Goal: Transaction & Acquisition: Purchase product/service

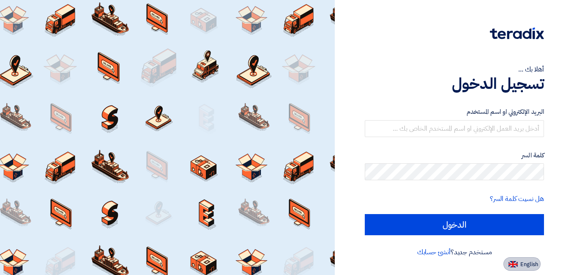
click at [529, 264] on span "English" at bounding box center [530, 264] width 18 height 6
type input "Sign in"
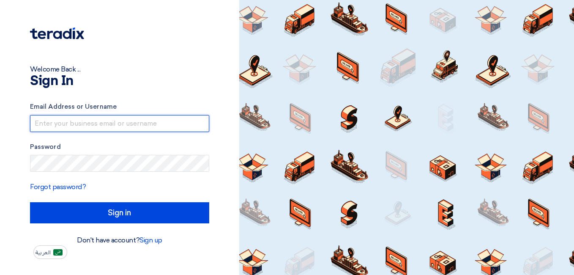
click at [93, 119] on input "text" at bounding box center [119, 123] width 179 height 17
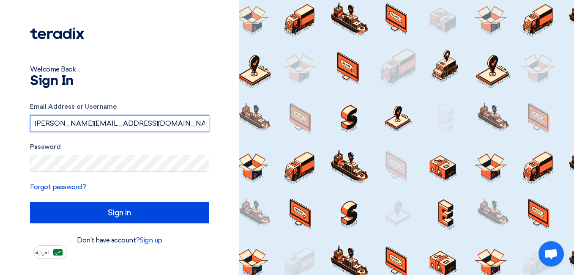
type input "[PERSON_NAME][EMAIL_ADDRESS][DOMAIN_NAME]"
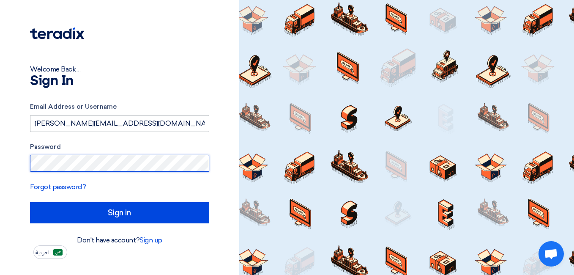
click at [30, 202] on input "Sign in" at bounding box center [119, 212] width 179 height 21
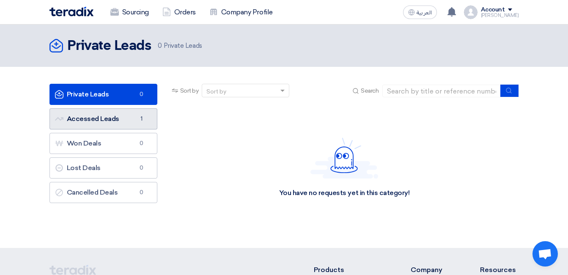
click at [99, 115] on link "Accessed Leads Accessed Leads 1" at bounding box center [103, 118] width 108 height 21
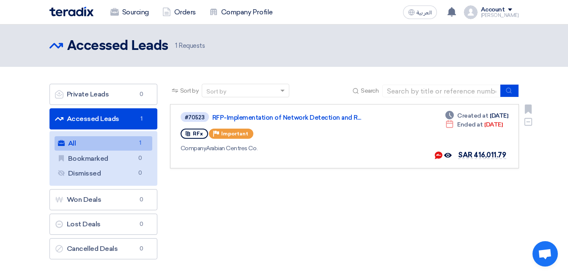
click at [264, 123] on div "#70523 RFP-Implementation of Network Detection and R... RFx Priority Important …" at bounding box center [303, 136] width 245 height 50
click at [269, 119] on link "RFP-Implementation of Network Detection and R..." at bounding box center [317, 118] width 211 height 8
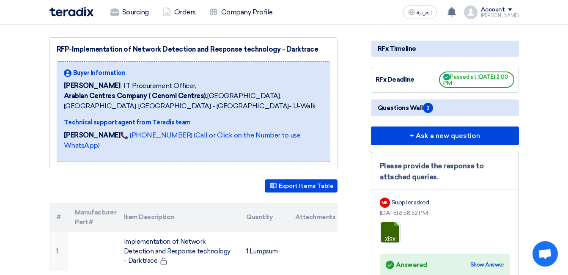
scroll to position [67, 0]
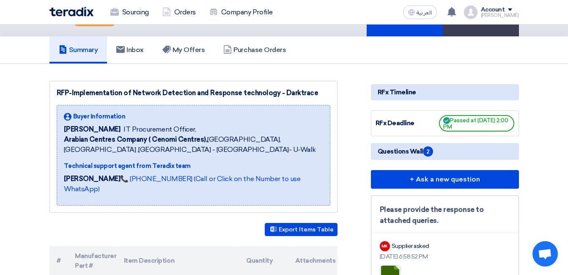
click at [432, 150] on span "2" at bounding box center [428, 151] width 10 height 10
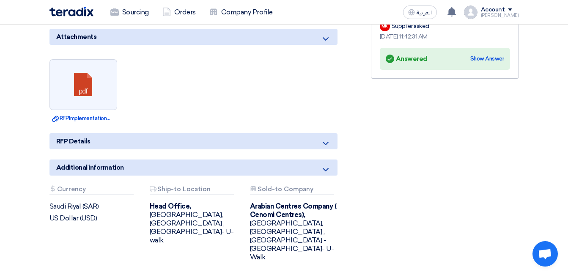
scroll to position [532, 0]
click at [98, 118] on link "Download file RFPImplementation_of_NDR_technologyDarktrace.pdf" at bounding box center [83, 118] width 63 height 8
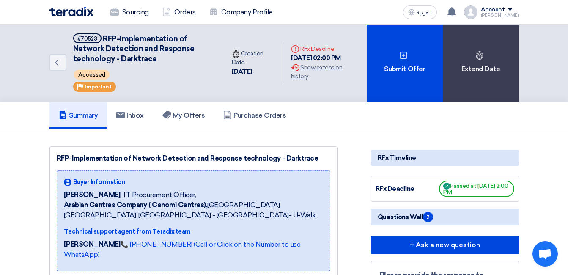
scroll to position [0, 0]
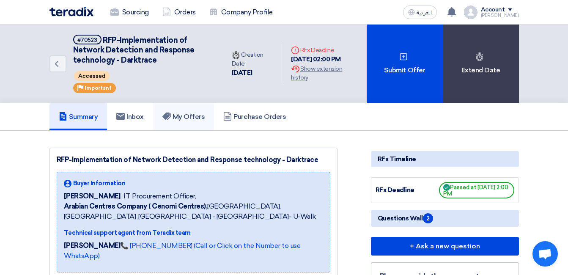
click at [192, 115] on h5 "My Offers" at bounding box center [183, 116] width 43 height 8
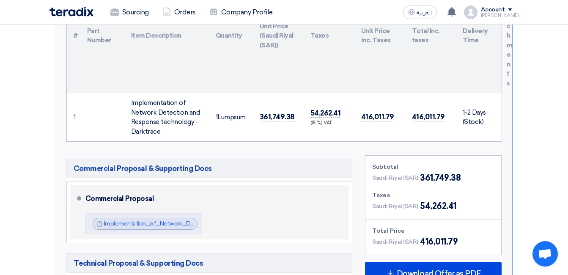
scroll to position [296, 0]
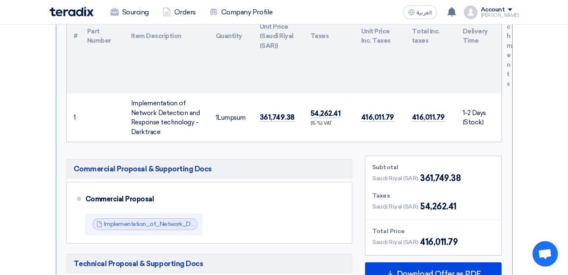
drag, startPoint x: 458, startPoint y: 179, endPoint x: 417, endPoint y: 177, distance: 41.9
click at [417, 177] on div "Saudi Riyal (SAR) 361,749.38" at bounding box center [416, 178] width 88 height 13
copy div "361,749.38"
drag, startPoint x: 455, startPoint y: 204, endPoint x: 418, endPoint y: 205, distance: 36.8
click at [418, 205] on div "Saudi Riyal (SAR) 54,262.41" at bounding box center [433, 206] width 122 height 13
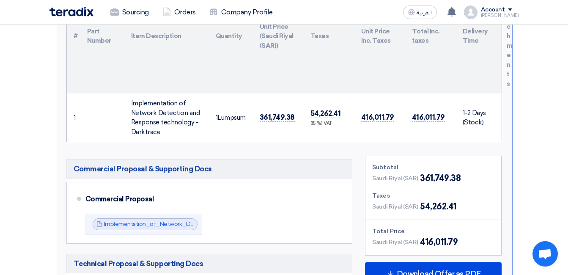
copy span "54,262.41"
drag, startPoint x: 458, startPoint y: 242, endPoint x: 420, endPoint y: 242, distance: 38.1
click at [420, 242] on div "Saudi Riyal (SAR) 416,011.79" at bounding box center [433, 242] width 122 height 13
copy span "416,011.79"
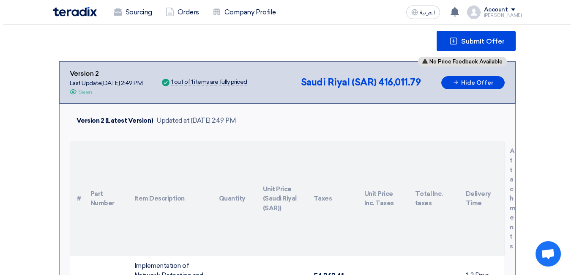
scroll to position [127, 0]
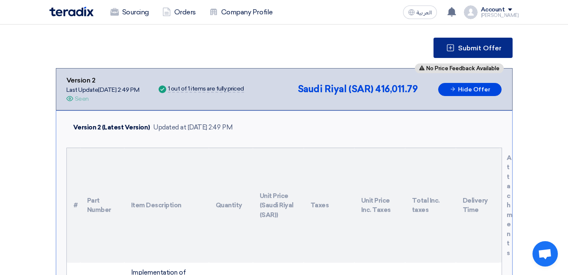
click at [491, 48] on span "Submit Offer" at bounding box center [480, 48] width 44 height 7
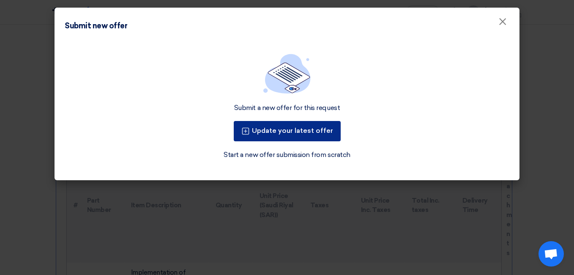
click at [332, 121] on button "Update your latest offer" at bounding box center [287, 131] width 107 height 20
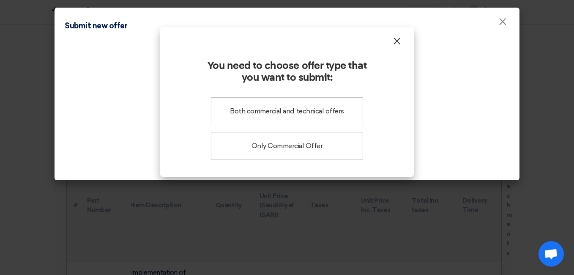
click at [394, 43] on span "×" at bounding box center [397, 43] width 8 height 17
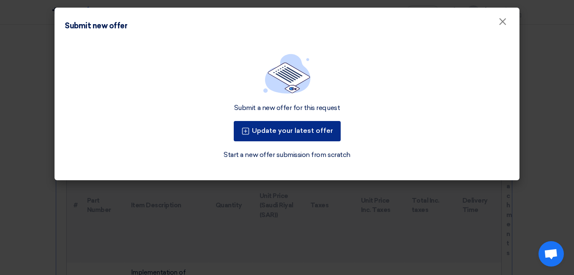
click at [324, 132] on button "Update your latest offer" at bounding box center [287, 131] width 107 height 20
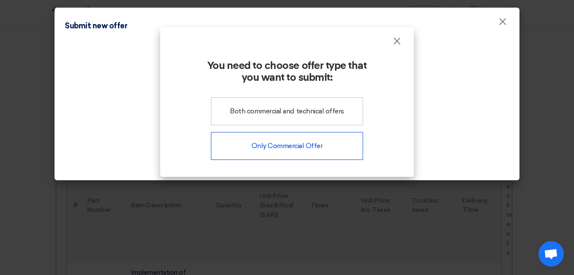
click at [313, 141] on div "Only Commercial Offer" at bounding box center [287, 146] width 152 height 28
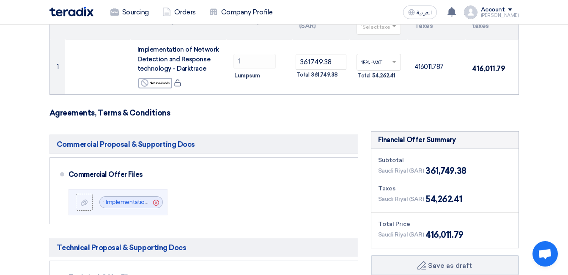
scroll to position [127, 0]
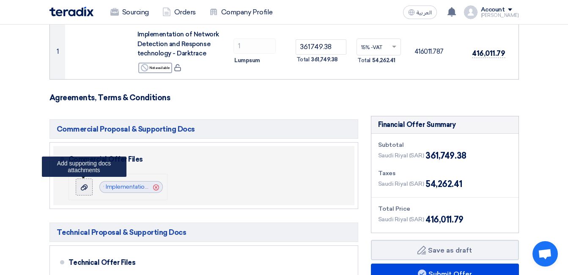
click at [87, 184] on icon at bounding box center [84, 187] width 7 height 7
click at [0, 0] on input "file" at bounding box center [0, 0] width 0 height 0
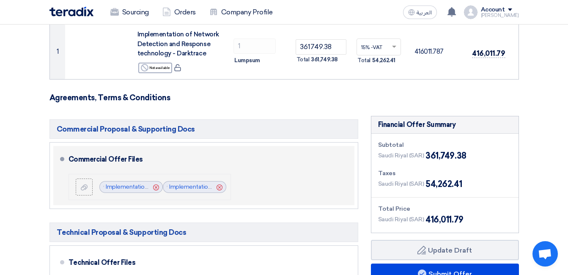
click at [221, 185] on icon "Cancel" at bounding box center [220, 187] width 6 height 6
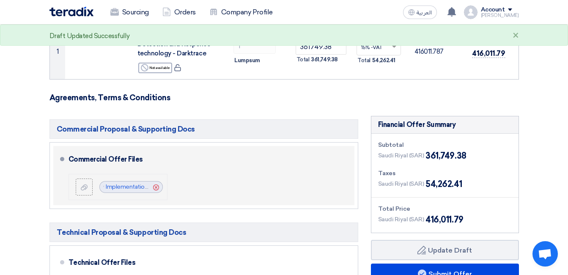
click at [156, 186] on icon "Cancel" at bounding box center [156, 187] width 6 height 6
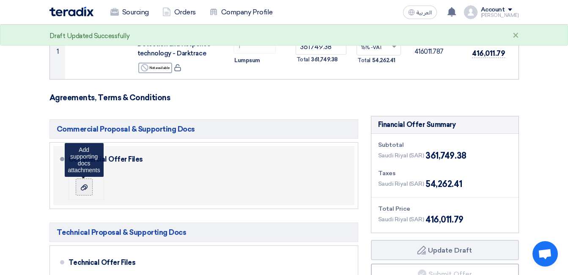
click at [87, 183] on div at bounding box center [84, 187] width 10 height 8
click at [0, 0] on input "file" at bounding box center [0, 0] width 0 height 0
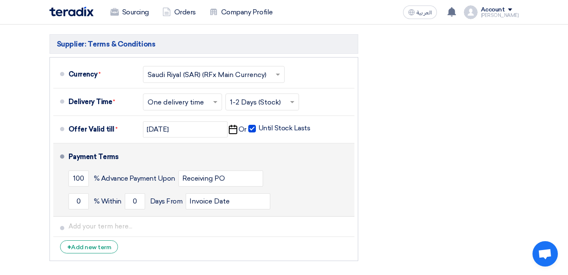
scroll to position [423, 0]
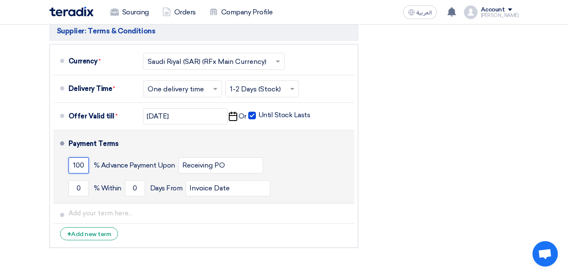
drag, startPoint x: 83, startPoint y: 165, endPoint x: 58, endPoint y: 161, distance: 25.0
click at [58, 161] on li "Payment Terms 100 % Advance Payment Upon Receiving PO 0 % Within 0" at bounding box center [203, 166] width 301 height 73
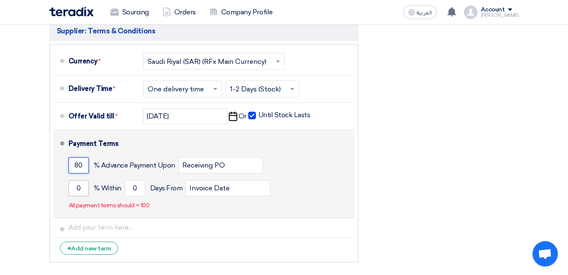
type input "80"
click at [77, 190] on input "0" at bounding box center [79, 188] width 20 height 16
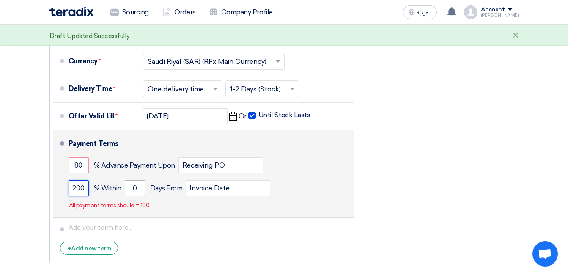
type input "200"
drag, startPoint x: 137, startPoint y: 186, endPoint x: 132, endPoint y: 186, distance: 4.7
click at [132, 186] on input "0" at bounding box center [135, 188] width 20 height 16
type input "10"
click at [296, 184] on div "200 % [DATE] From Invoice Date" at bounding box center [210, 188] width 282 height 23
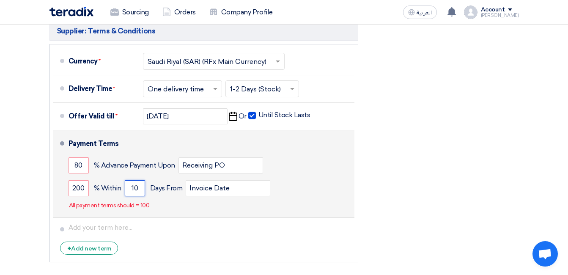
click at [137, 189] on input "10" at bounding box center [135, 188] width 20 height 16
click at [80, 192] on input "200" at bounding box center [79, 188] width 20 height 16
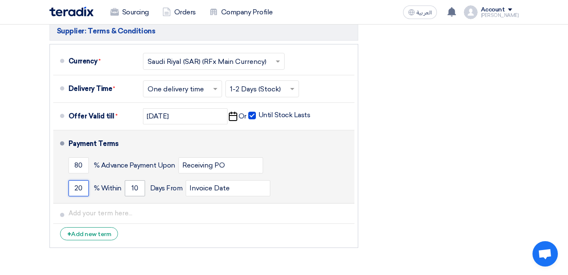
type input "20"
click at [137, 188] on input "10" at bounding box center [135, 188] width 20 height 16
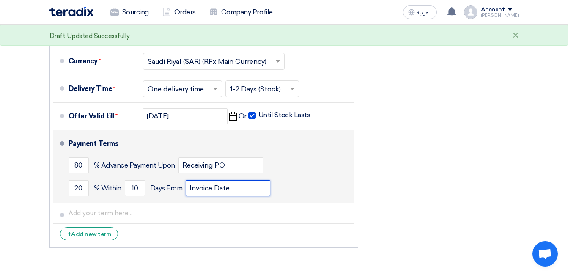
click at [207, 187] on input "Invoice Date" at bounding box center [228, 188] width 85 height 16
drag, startPoint x: 247, startPoint y: 188, endPoint x: 179, endPoint y: 188, distance: 67.7
click at [179, 188] on div "20 % [DATE] From Invoice Date" at bounding box center [210, 188] width 282 height 23
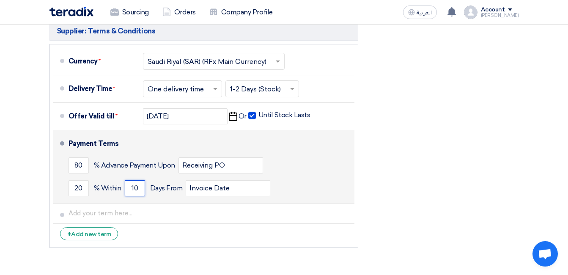
drag, startPoint x: 140, startPoint y: 188, endPoint x: 132, endPoint y: 186, distance: 7.8
click at [132, 186] on input "10" at bounding box center [135, 188] width 20 height 16
type input "1"
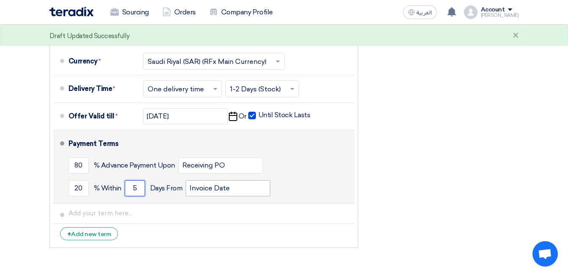
type input "5"
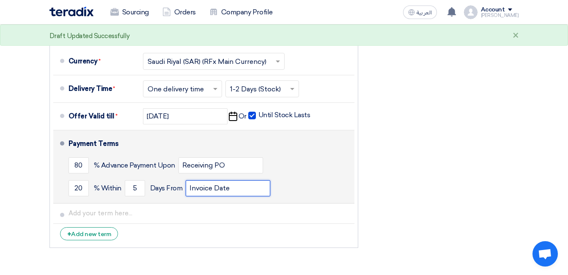
drag, startPoint x: 233, startPoint y: 189, endPoint x: 187, endPoint y: 191, distance: 46.1
click at [187, 191] on input "Invoice Date" at bounding box center [228, 188] width 85 height 16
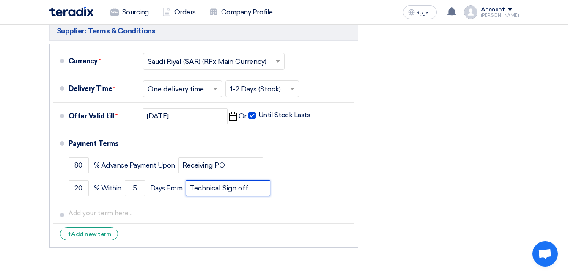
type input "Technical Sign off"
click at [491, 204] on div "Financial Offer Summary Subtotal [GEOGRAPHIC_DATA] (SAR) 361,749.38 Taxes Draft" at bounding box center [445, 36] width 161 height 432
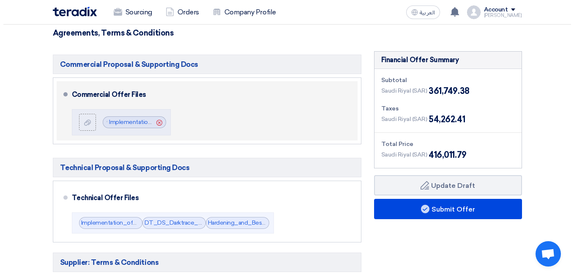
scroll to position [211, 0]
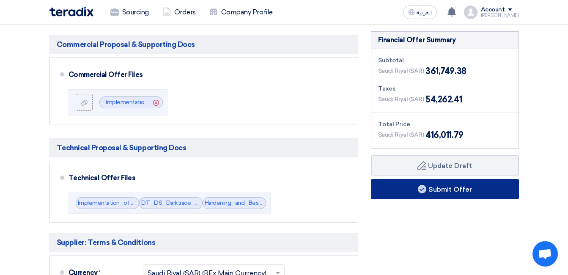
click at [413, 186] on button "Submit Offer" at bounding box center [445, 189] width 148 height 20
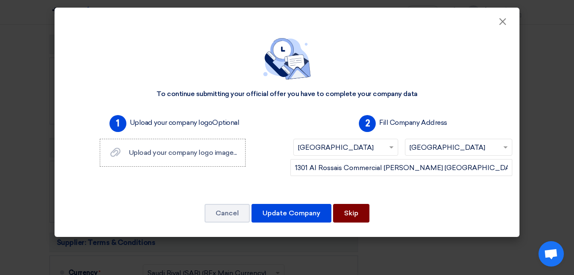
click at [351, 214] on button "Skip" at bounding box center [351, 213] width 36 height 19
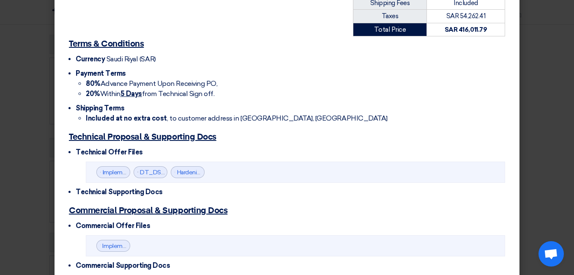
scroll to position [251, 0]
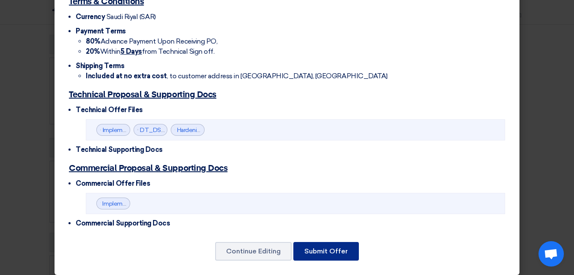
click at [324, 242] on button "Submit Offer" at bounding box center [326, 251] width 66 height 19
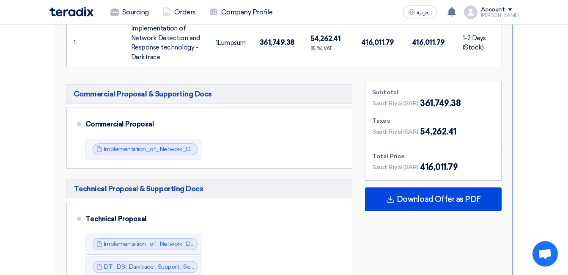
scroll to position [465, 0]
